Goal: Register for event/course

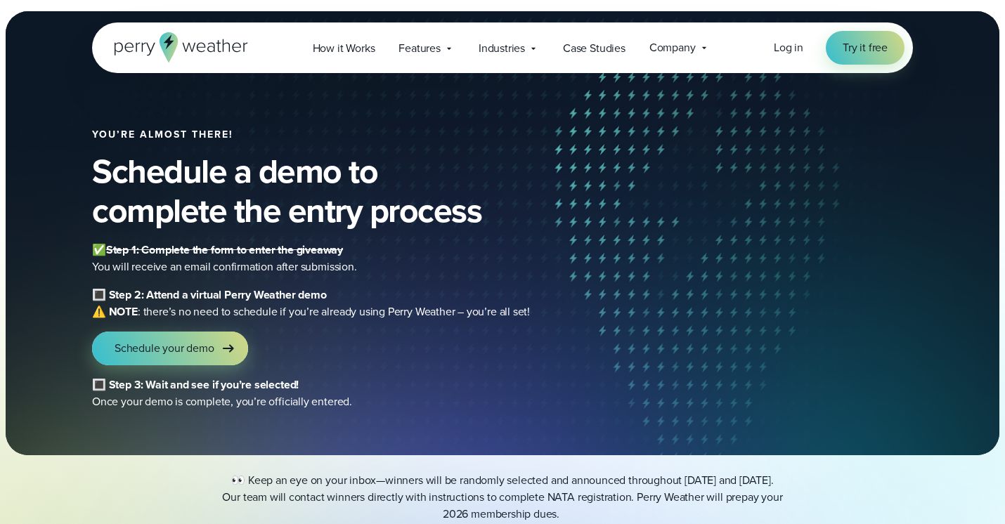
click at [98, 298] on b "🔳 Step 2: Attend a virtual Perry Weather demo" at bounding box center [209, 295] width 235 height 16
click at [181, 338] on link "Schedule your demo" at bounding box center [170, 349] width 156 height 34
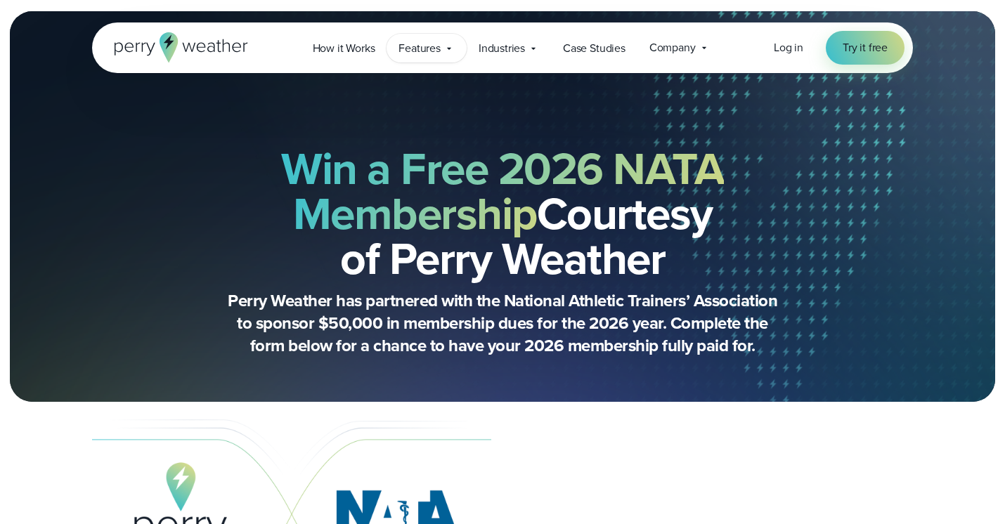
select select "**"
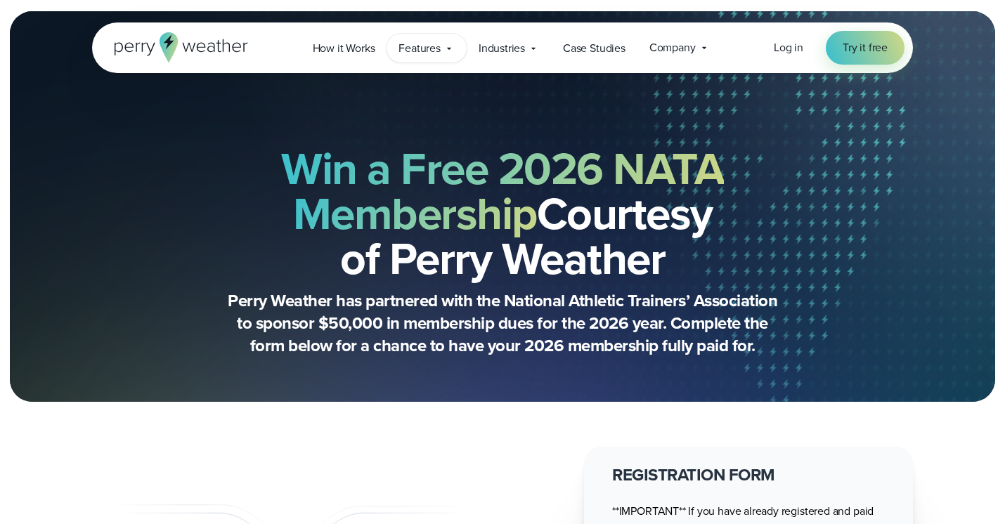
click at [436, 53] on span "Features" at bounding box center [420, 48] width 42 height 17
